Goal: Check status: Check status

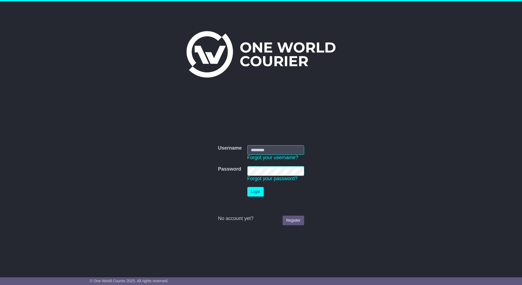
type input "**********"
click at [250, 178] on button "Login" at bounding box center [255, 192] width 16 height 10
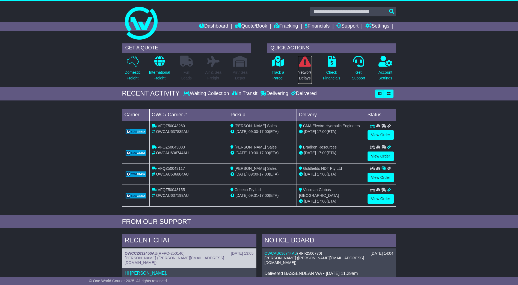
click at [307, 74] on p "Network Delays" at bounding box center [305, 75] width 14 height 11
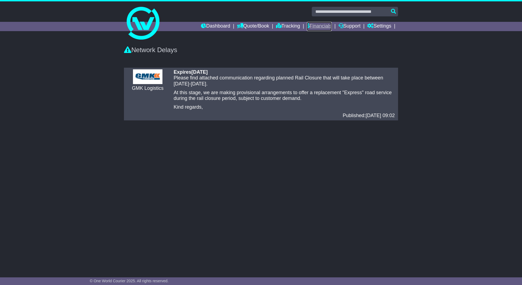
click at [317, 26] on link "Financials" at bounding box center [319, 26] width 25 height 9
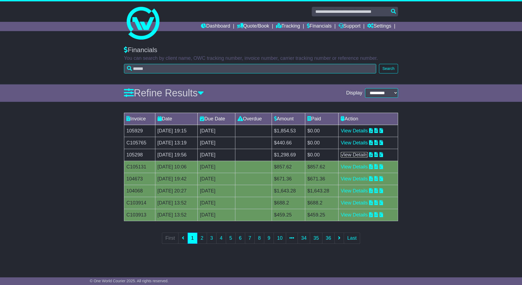
click at [363, 156] on link "View Details" at bounding box center [354, 154] width 27 height 5
click at [356, 141] on link "View Details" at bounding box center [354, 142] width 27 height 5
click at [362, 131] on link "View Details" at bounding box center [354, 130] width 27 height 5
click at [132, 129] on td "105929" at bounding box center [139, 131] width 31 height 12
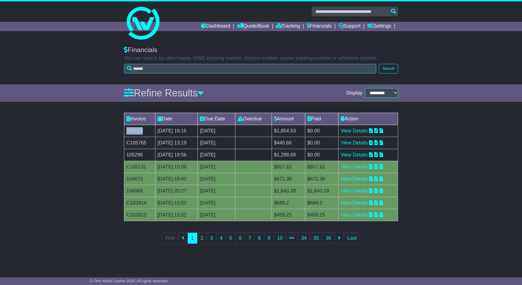
copy td "105929"
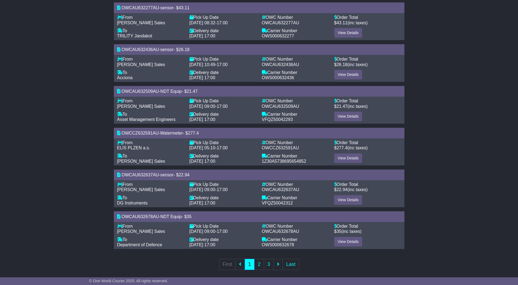
scroll to position [308, 0]
click at [354, 154] on link "View Details" at bounding box center [348, 158] width 28 height 10
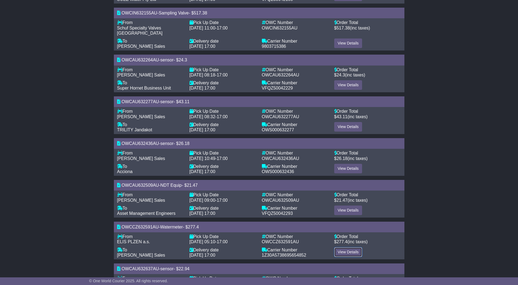
scroll to position [144, 0]
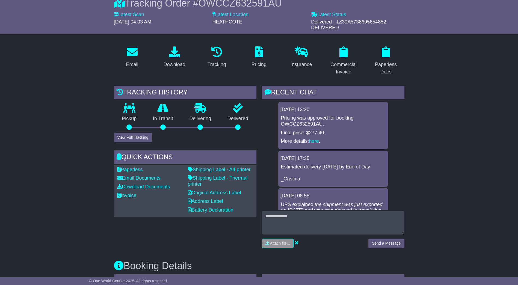
scroll to position [55, 0]
click at [131, 140] on button "View Full Tracking" at bounding box center [133, 137] width 38 height 10
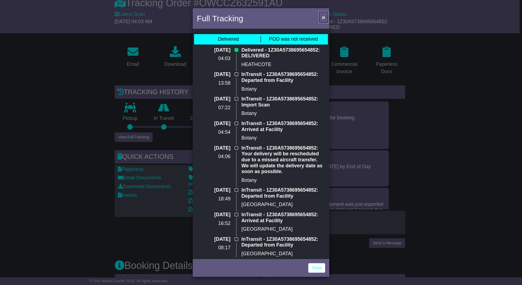
click at [326, 19] on button "×" at bounding box center [323, 17] width 9 height 11
